Goal: Find specific page/section: Find specific page/section

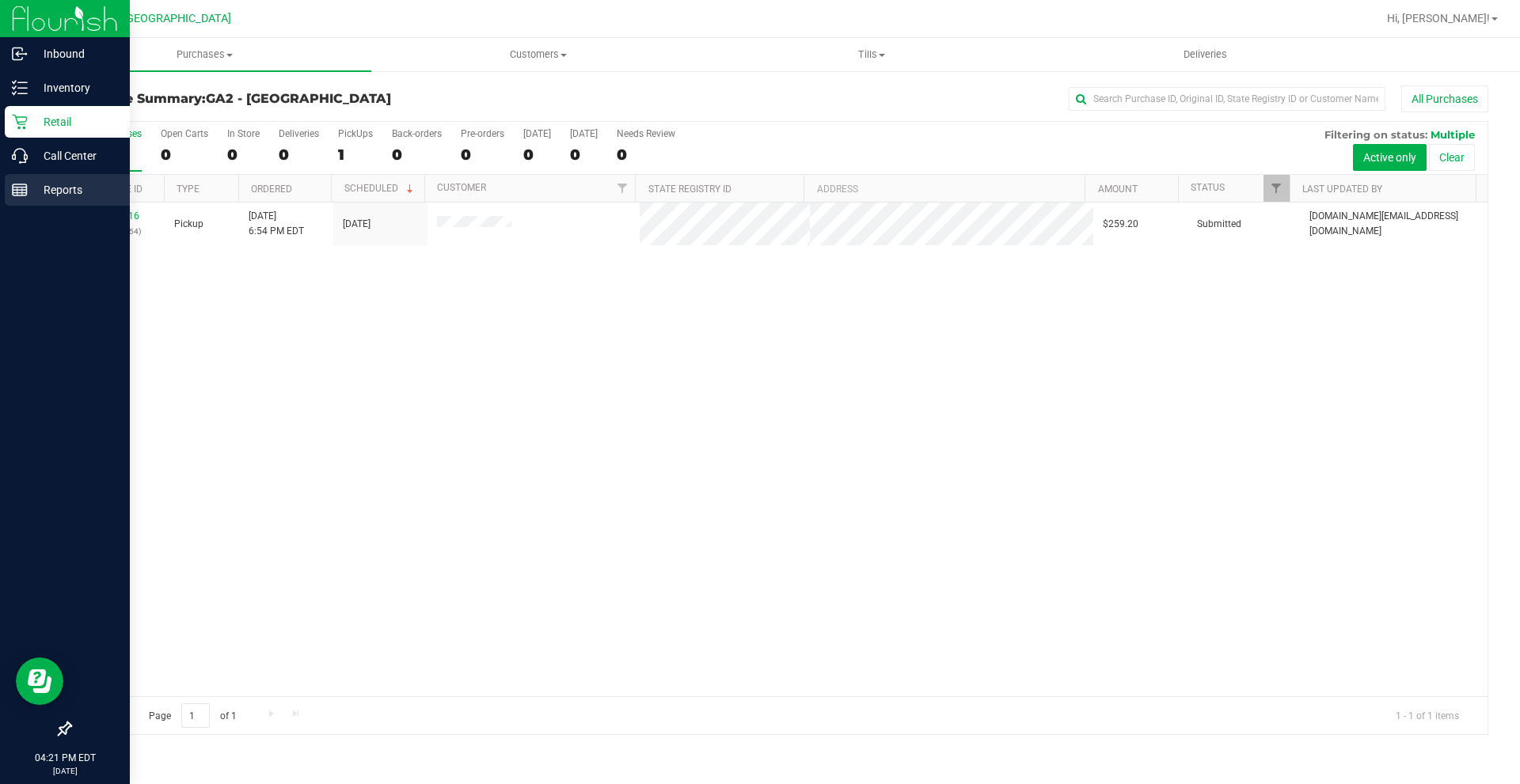
click at [69, 202] on div "Reports" at bounding box center [67, 190] width 125 height 32
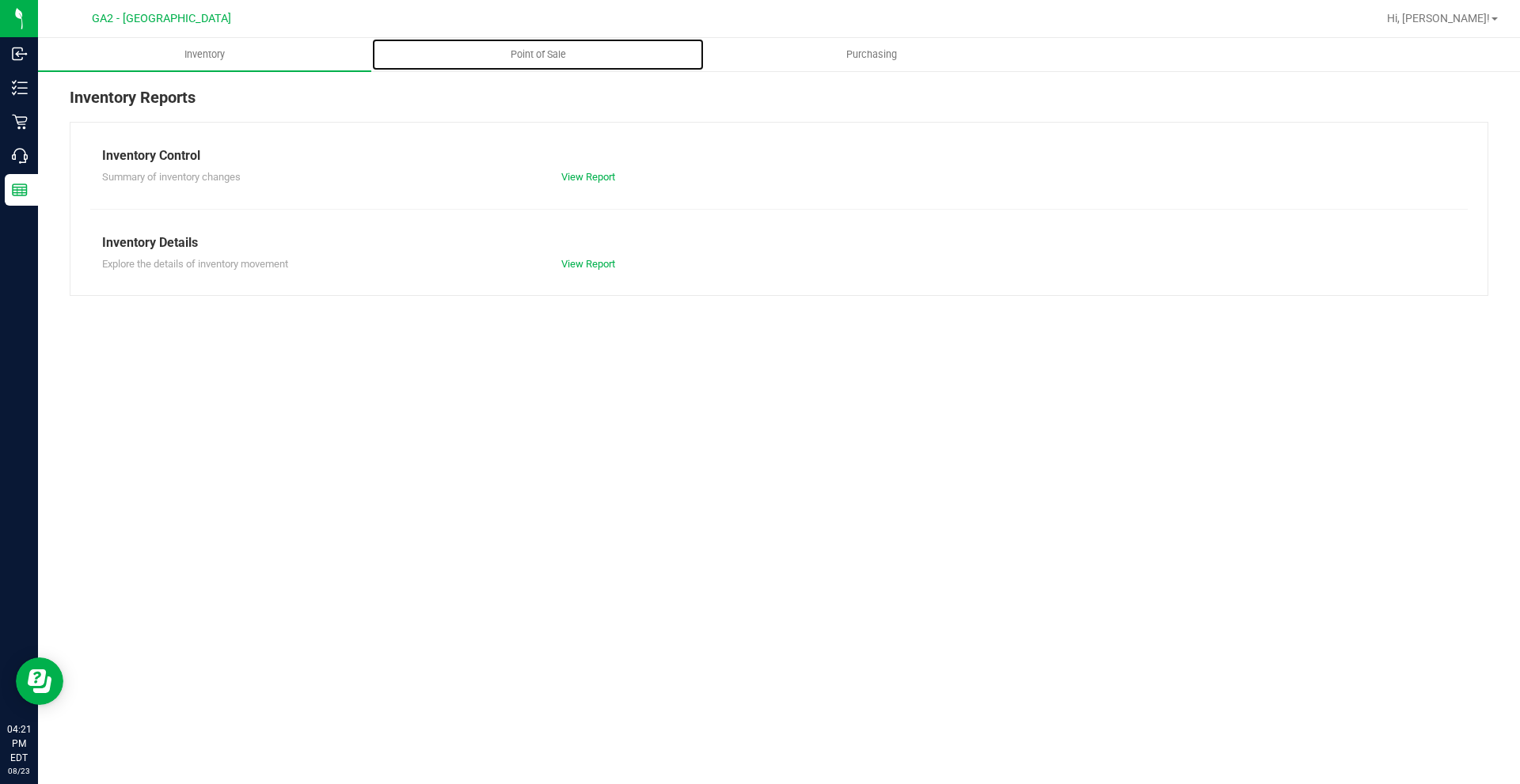
click at [534, 57] on span "Point of Sale" at bounding box center [538, 54] width 98 height 14
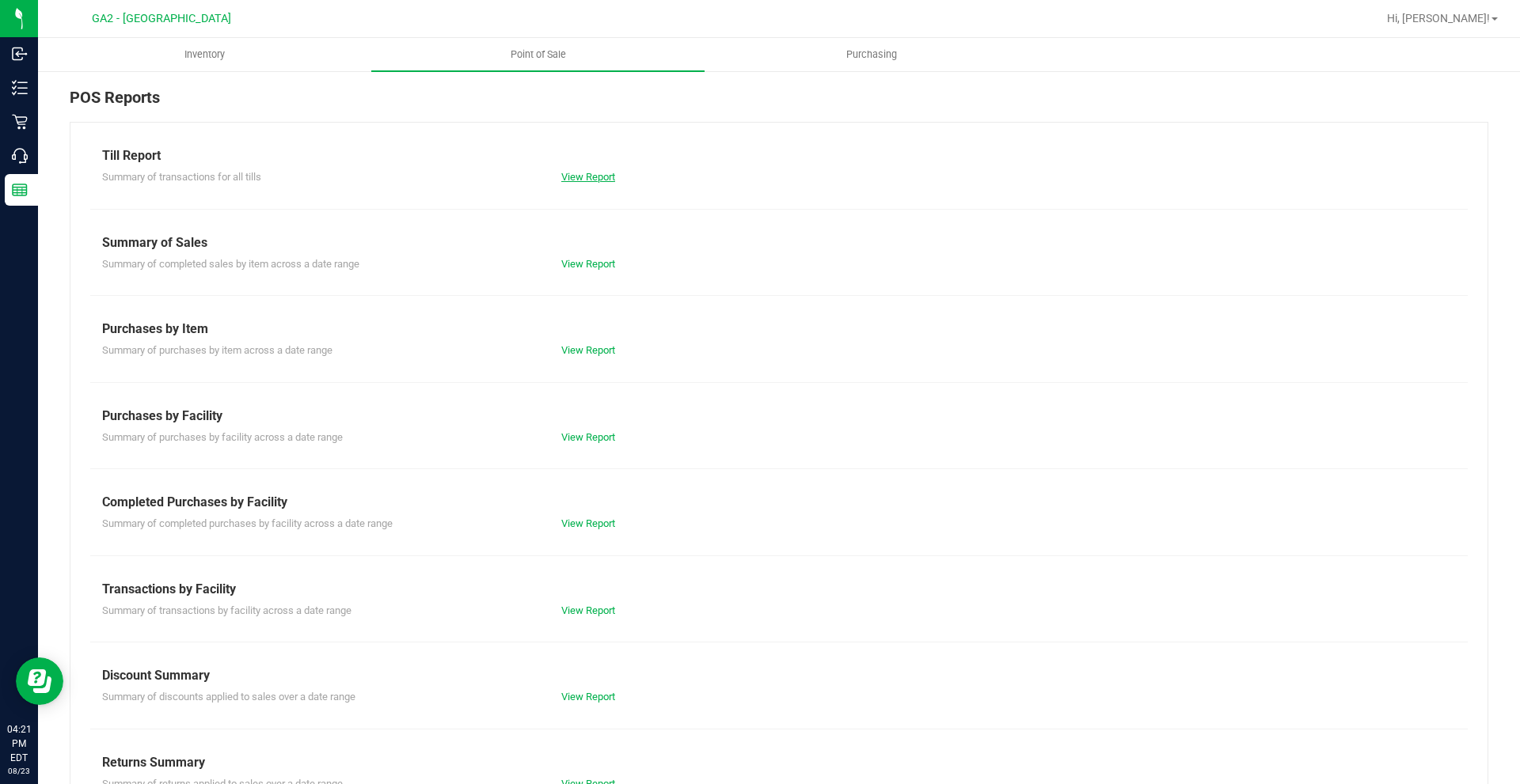
click at [583, 182] on link "View Report" at bounding box center [588, 177] width 54 height 12
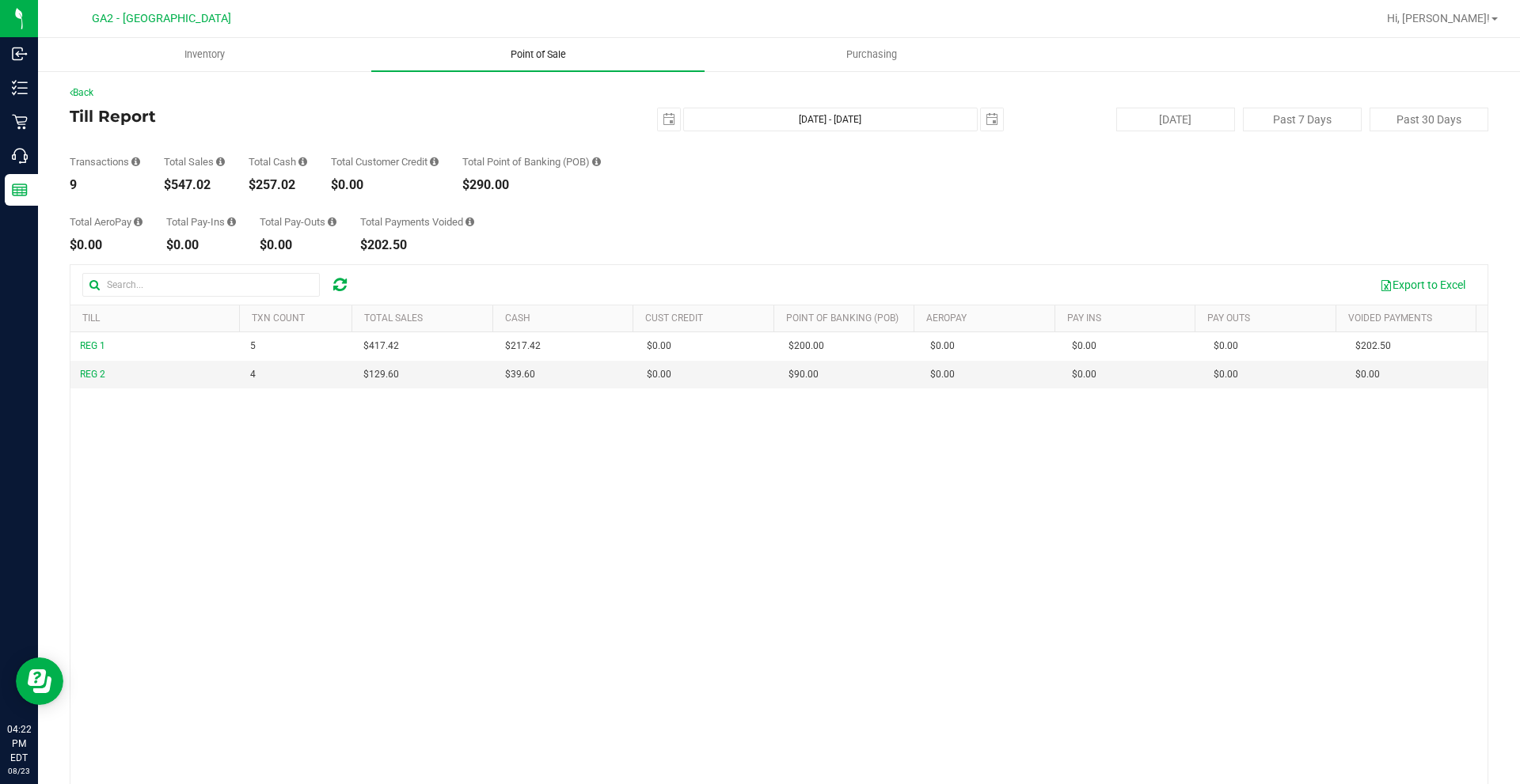
click at [545, 53] on span "Point of Sale" at bounding box center [538, 54] width 98 height 14
